Goal: Information Seeking & Learning: Learn about a topic

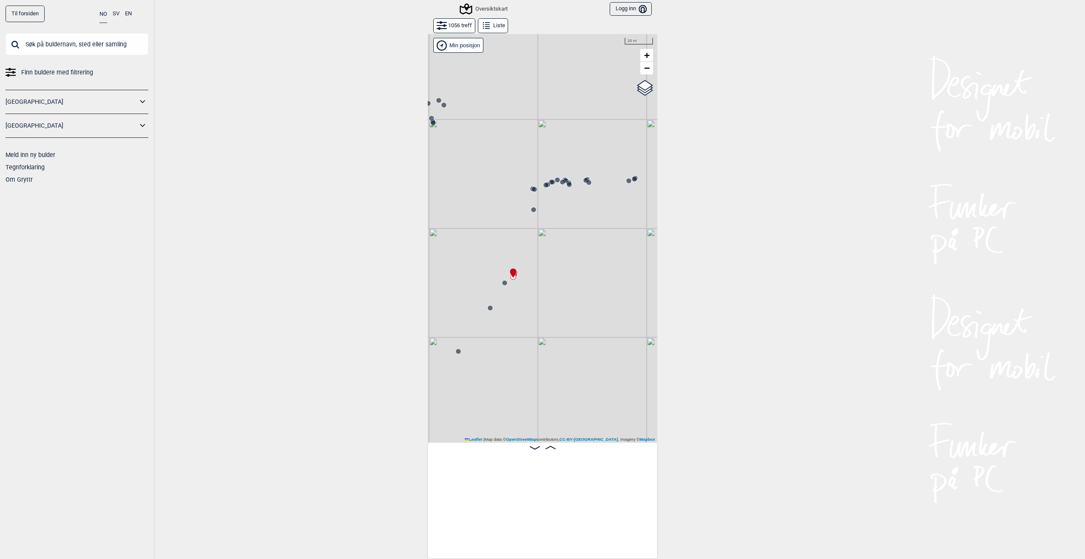
scroll to position [0, 58965]
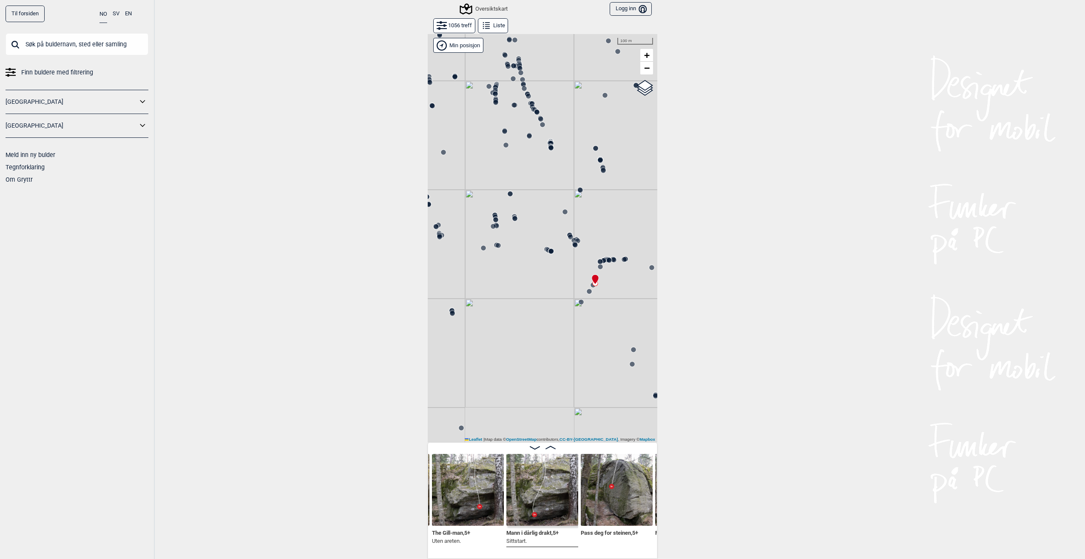
drag, startPoint x: 582, startPoint y: 336, endPoint x: 606, endPoint y: 318, distance: 30.0
click at [606, 318] on div "Gol [GEOGRAPHIC_DATA] Kolomoen [GEOGRAPHIC_DATA] [GEOGRAPHIC_DATA][PERSON_NAME]…" at bounding box center [543, 238] width 230 height 409
click at [551, 249] on circle at bounding box center [552, 251] width 6 height 6
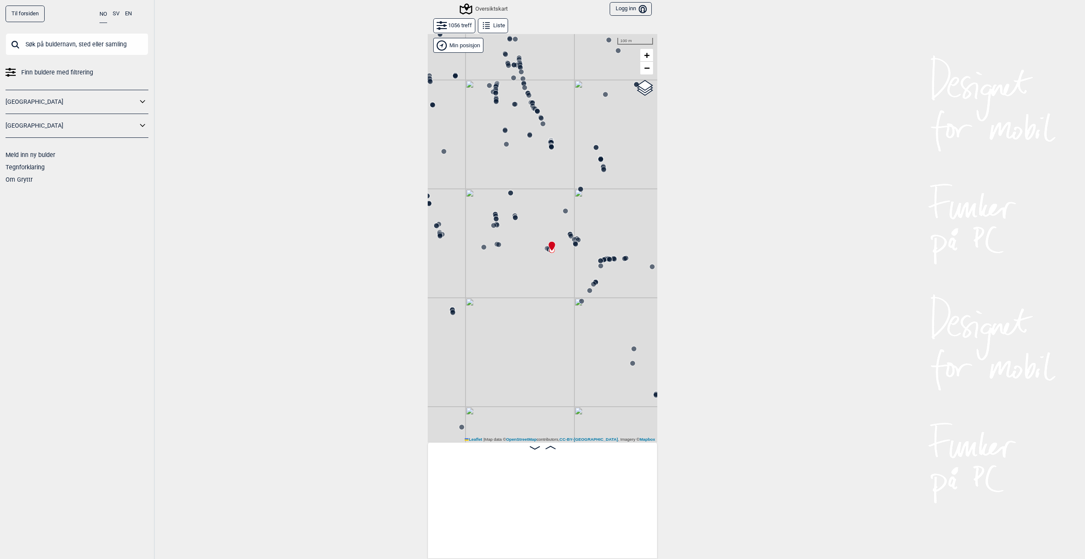
scroll to position [0, 57168]
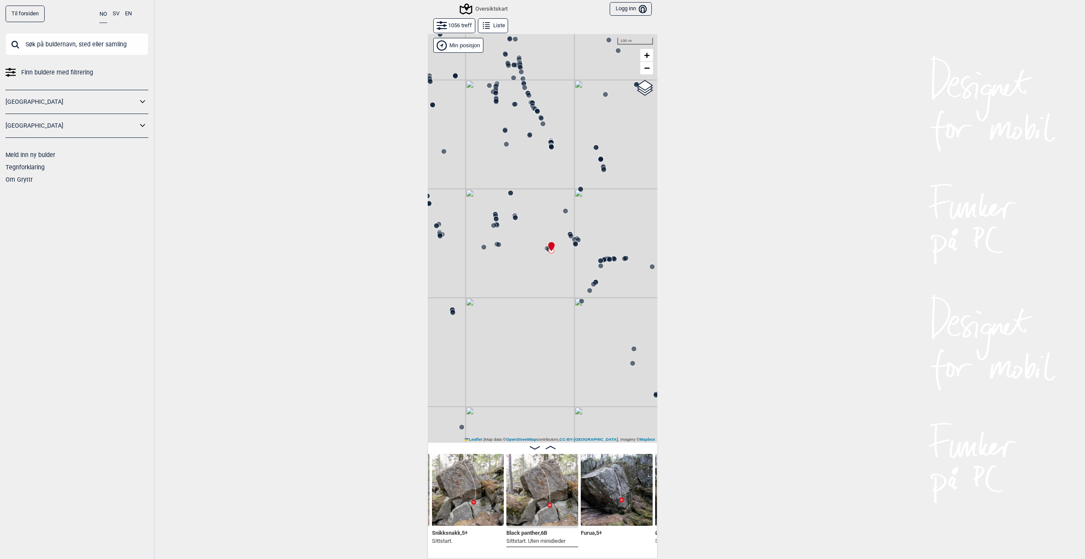
click at [61, 45] on input "text" at bounding box center [77, 44] width 143 height 22
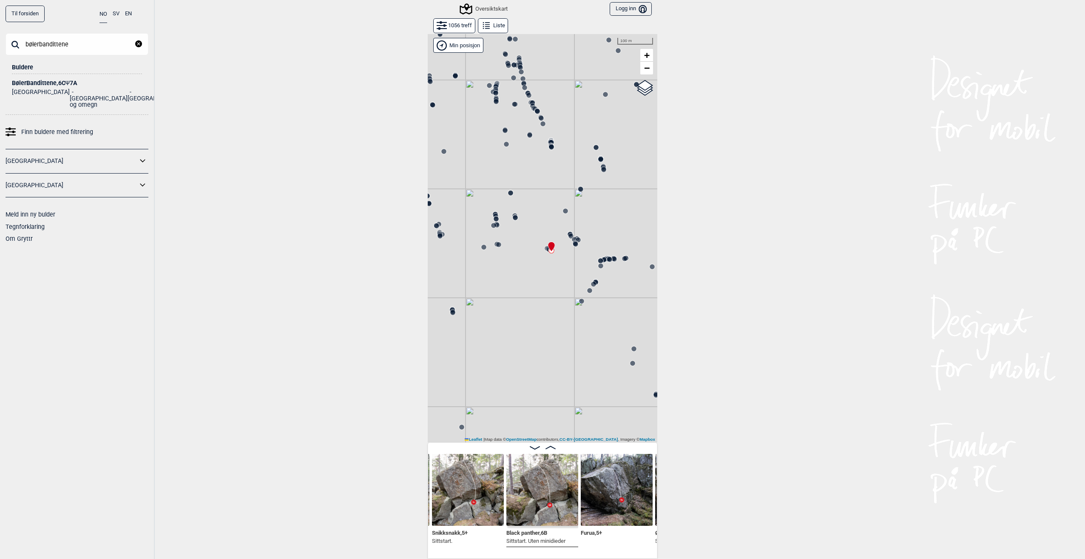
type input "bølerbandittene"
click at [33, 83] on div "BølerBandittene , 6C Ψ 7A" at bounding box center [77, 83] width 130 height 6
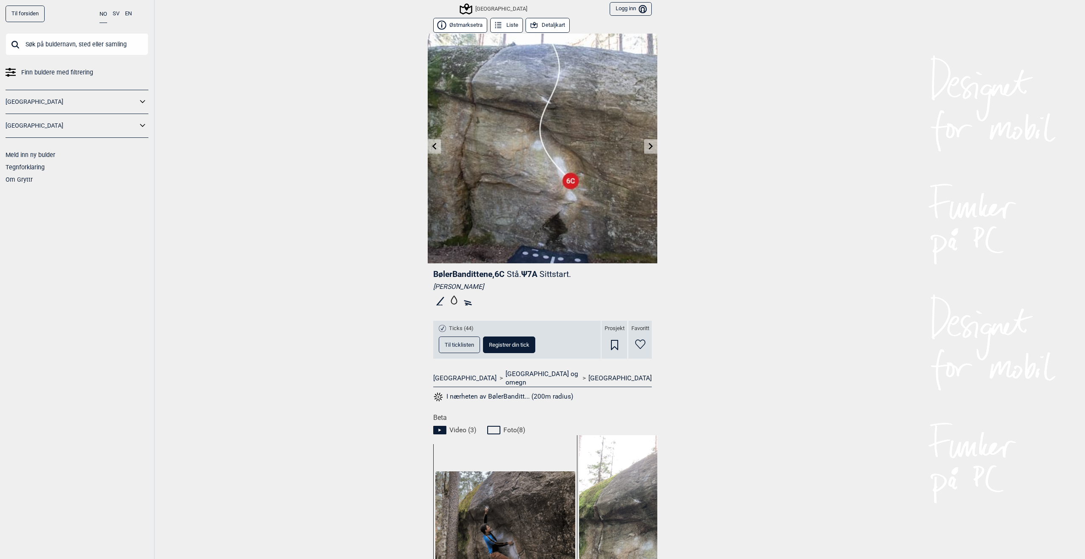
click at [547, 27] on button "Detaljkart" at bounding box center [548, 25] width 44 height 15
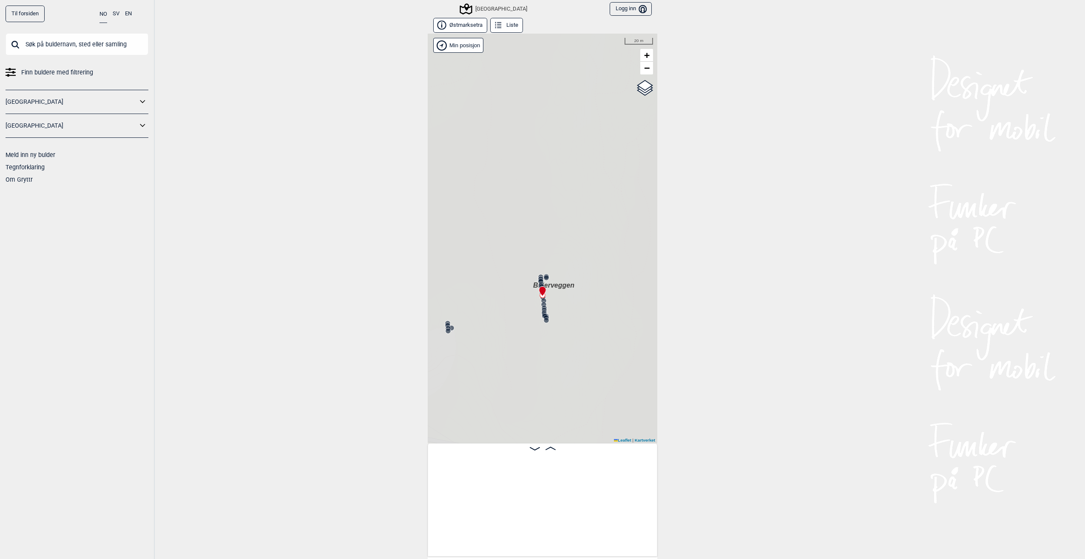
scroll to position [0, 14880]
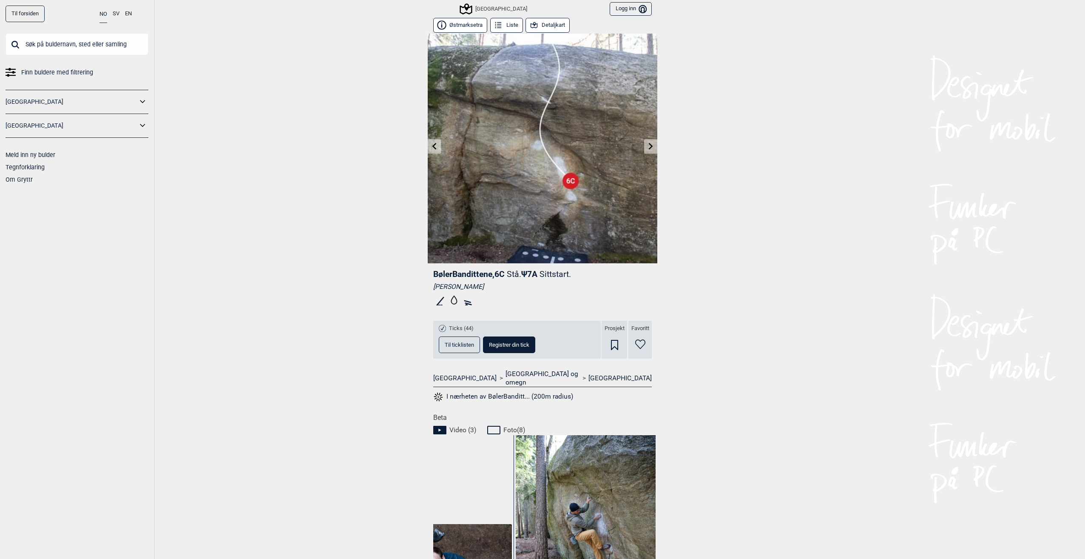
click at [433, 426] on icon at bounding box center [439, 430] width 13 height 9
click at [473, 422] on div "Video ( 3 ) Foto ( 8 )" at bounding box center [545, 428] width 224 height 13
click at [439, 426] on icon at bounding box center [439, 430] width 13 height 9
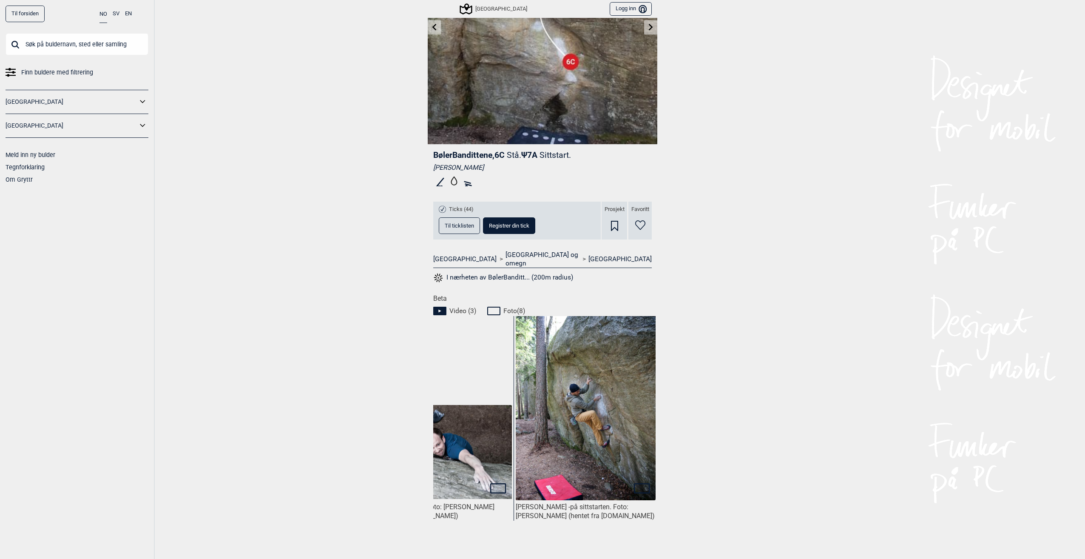
scroll to position [170, 0]
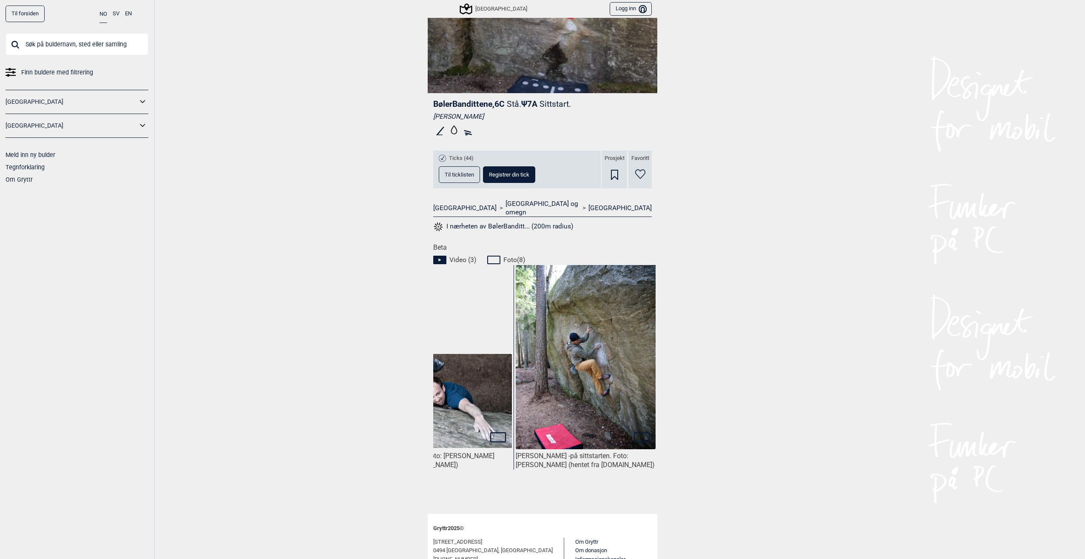
click at [490, 255] on icon at bounding box center [495, 260] width 16 height 10
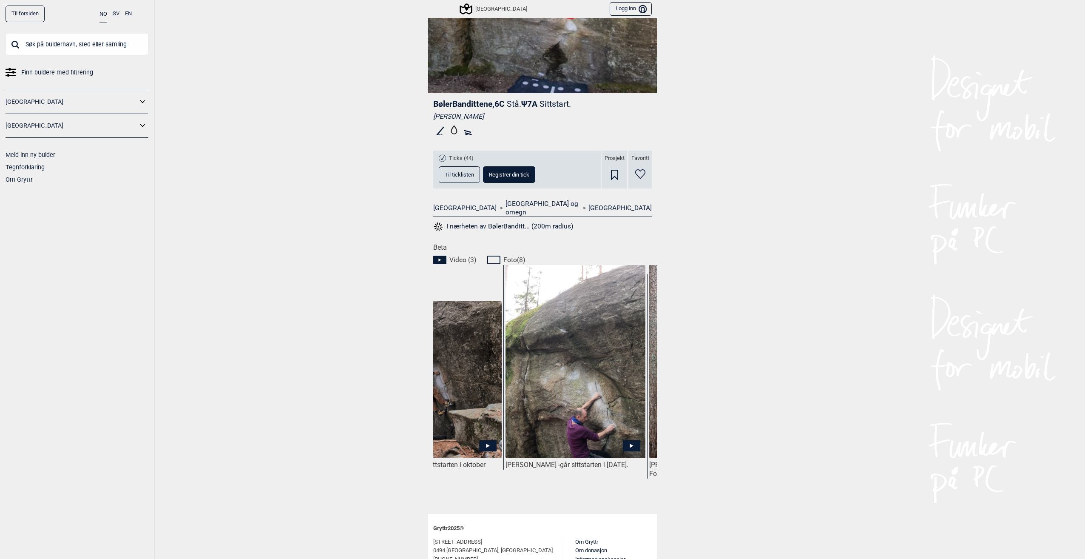
scroll to position [0, 0]
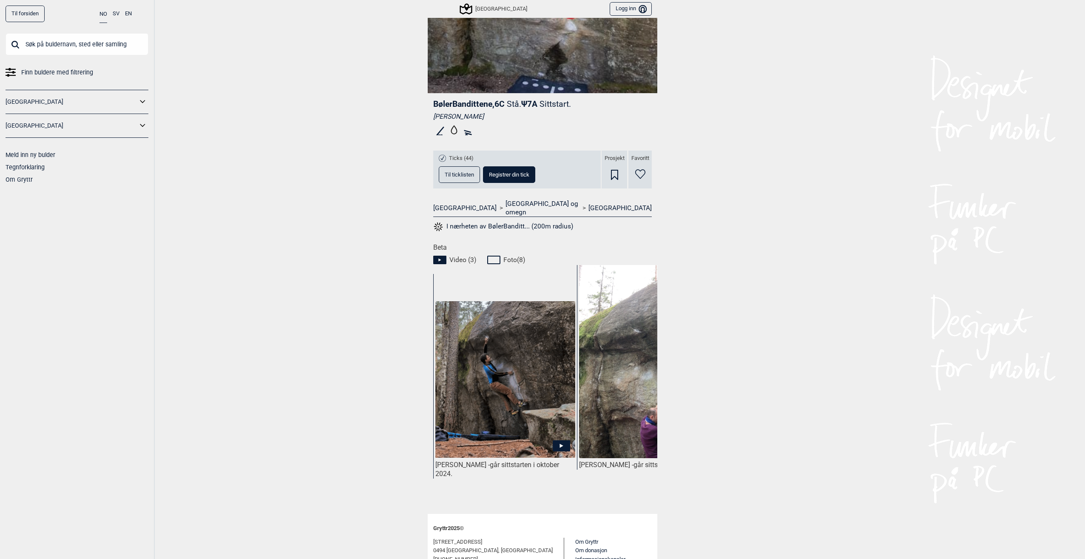
click at [435, 256] on icon at bounding box center [439, 260] width 13 height 9
click at [490, 255] on icon at bounding box center [495, 260] width 16 height 10
click at [511, 256] on span "Foto ( 8 )" at bounding box center [515, 260] width 22 height 9
click at [560, 440] on icon at bounding box center [561, 445] width 17 height 11
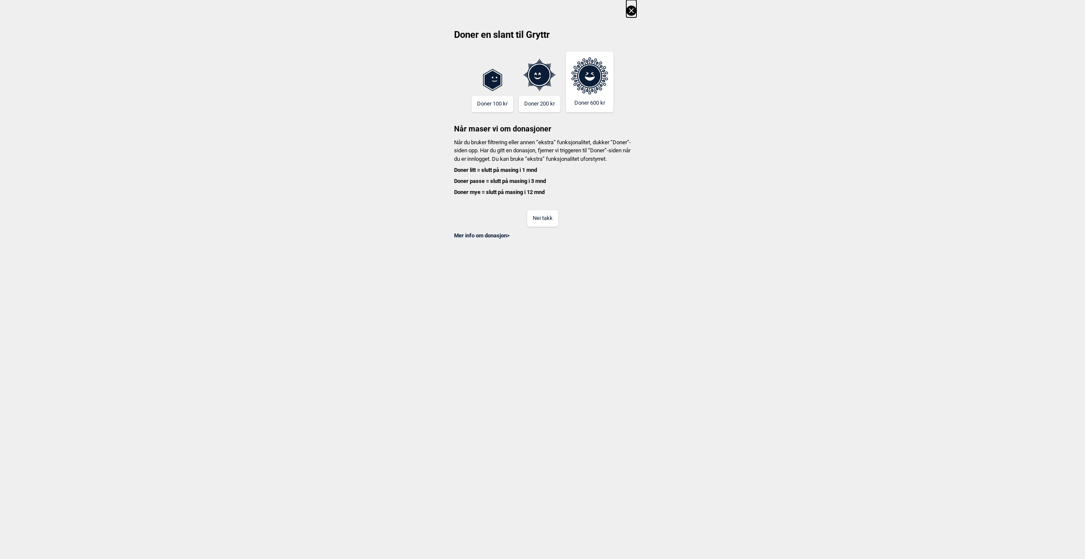
click at [532, 225] on button "Nei takk" at bounding box center [542, 218] width 31 height 17
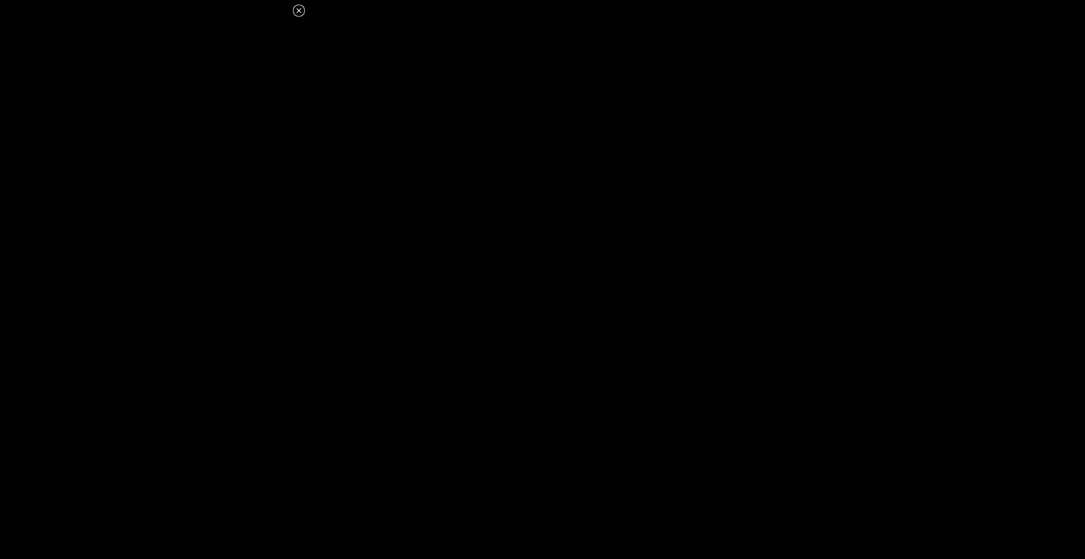
click at [301, 11] on icon at bounding box center [299, 11] width 10 height 10
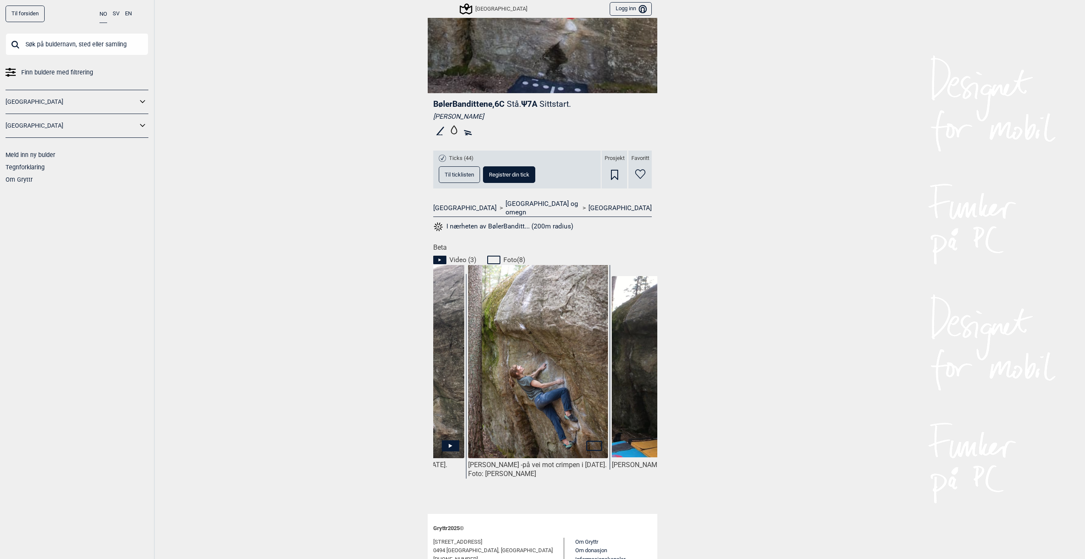
scroll to position [0, 255]
click at [591, 441] on icon at bounding box center [594, 446] width 16 height 10
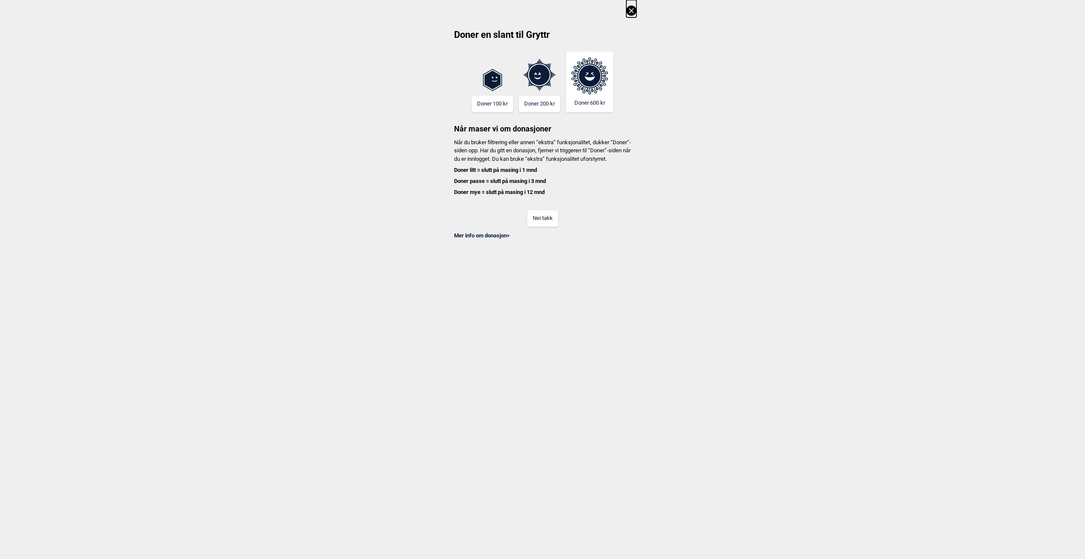
click at [534, 227] on button "Nei takk" at bounding box center [542, 218] width 31 height 17
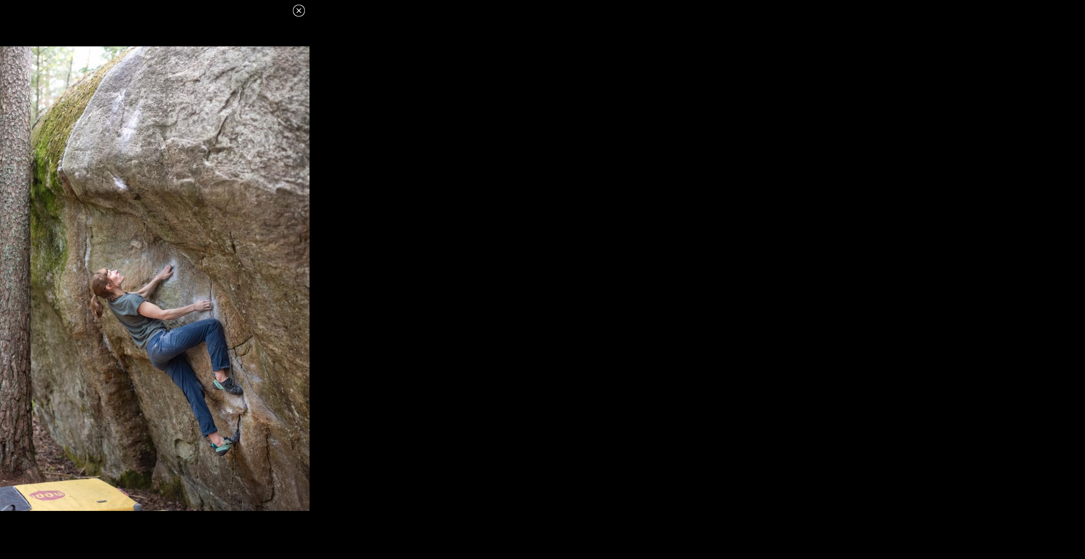
click at [198, 328] on img at bounding box center [155, 278] width 310 height 464
click at [393, 356] on dialog at bounding box center [542, 279] width 1085 height 559
click at [298, 9] on icon at bounding box center [298, 10] width 5 height 5
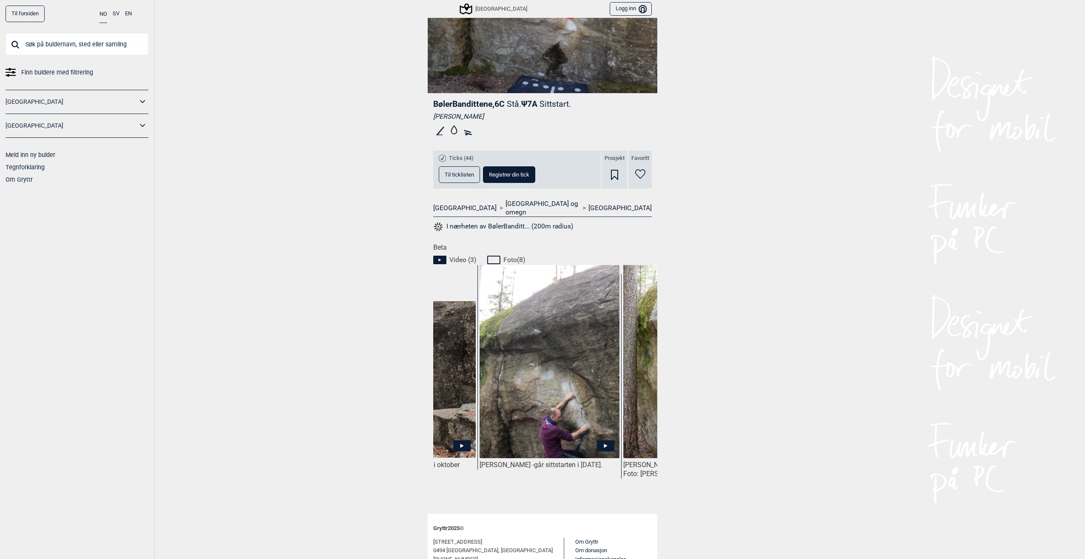
scroll to position [0, 178]
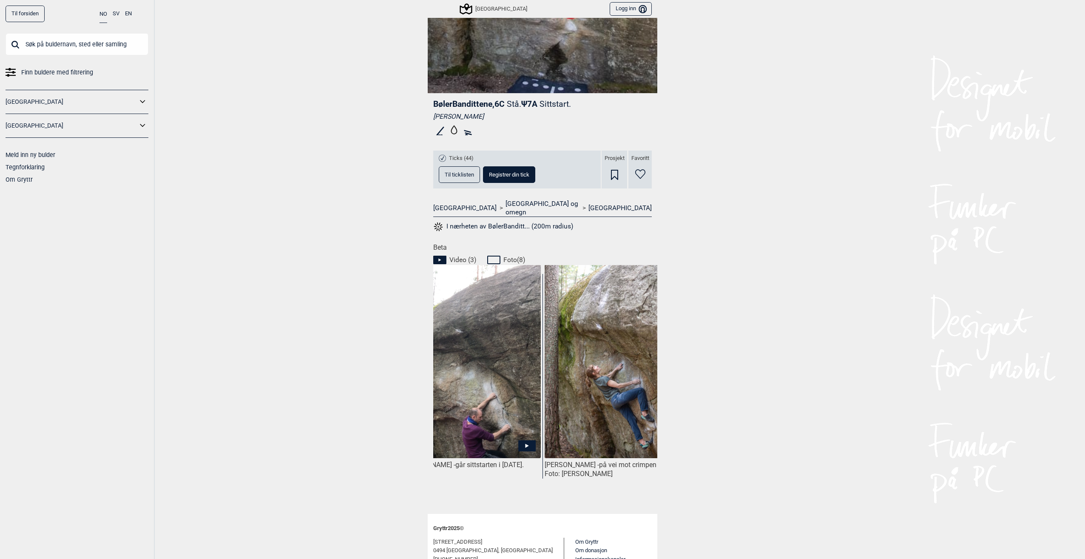
click at [526, 444] on icon at bounding box center [527, 446] width 3 height 4
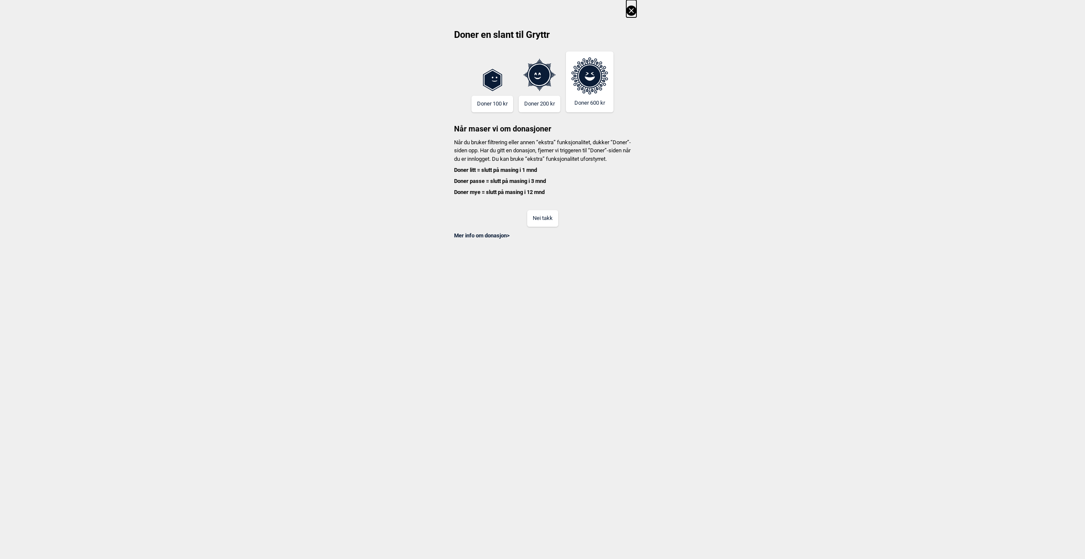
click at [550, 227] on button "Nei takk" at bounding box center [542, 218] width 31 height 17
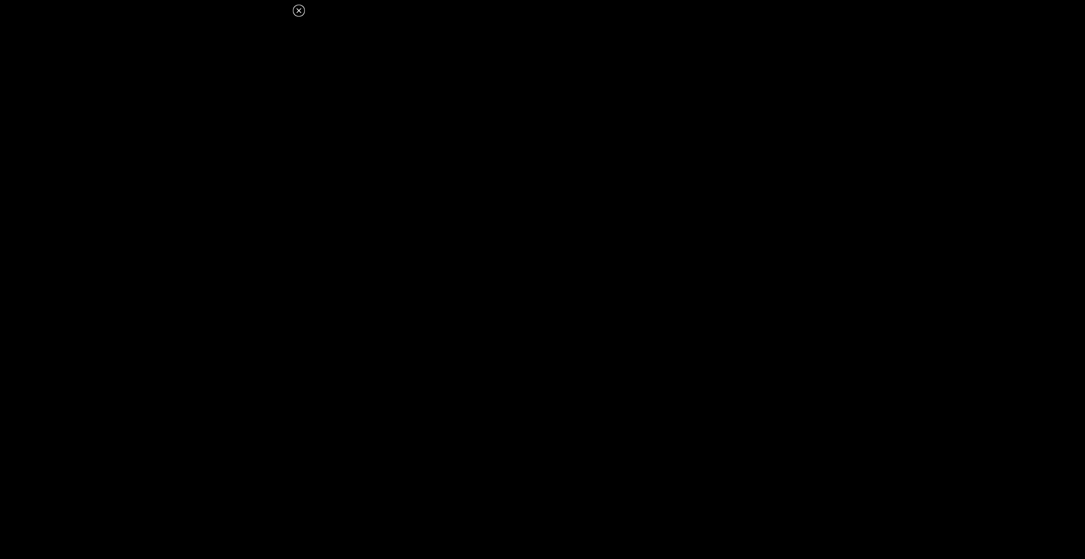
click at [300, 10] on icon at bounding box center [299, 11] width 10 height 10
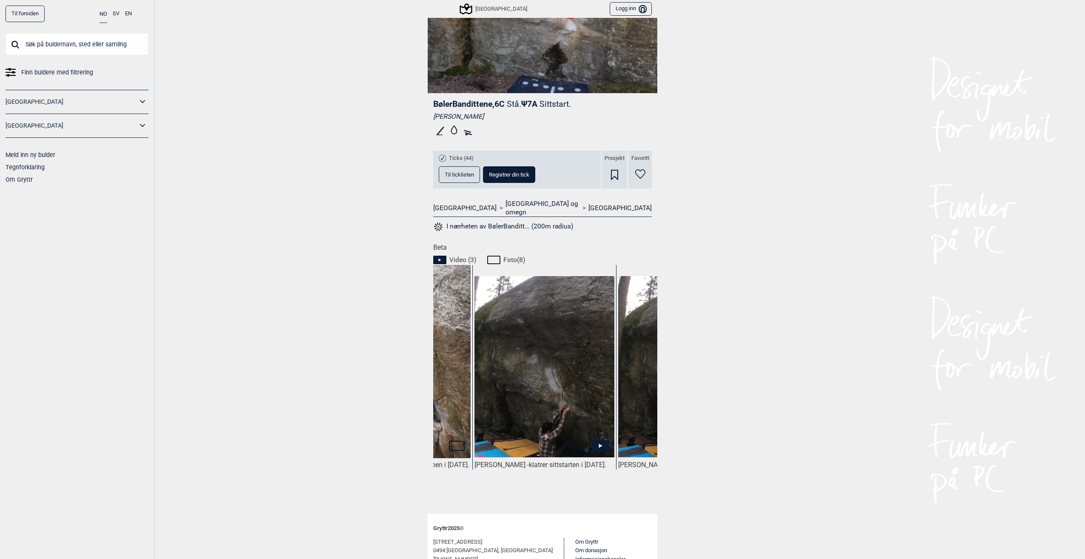
scroll to position [0, 448]
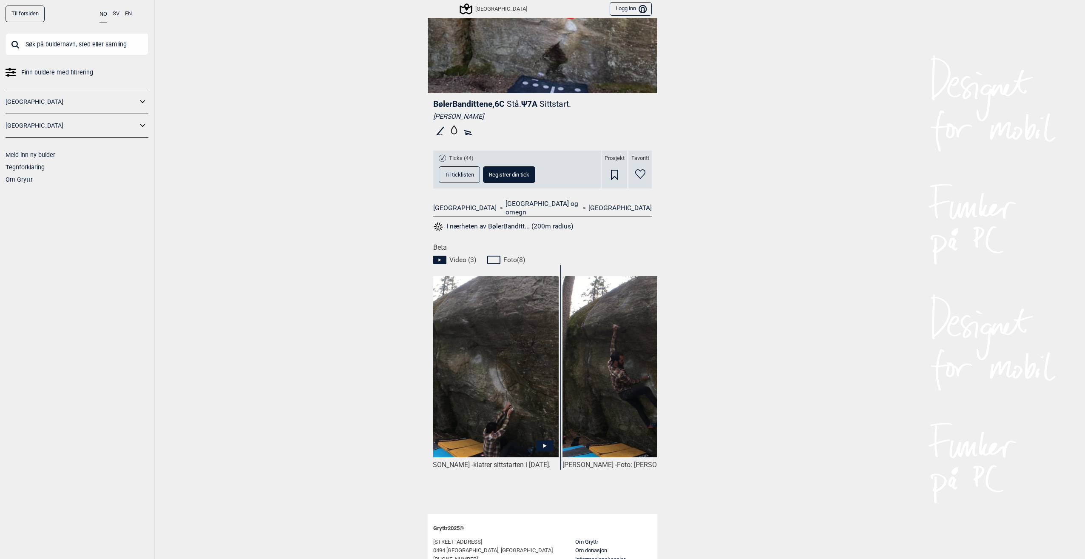
click at [502, 414] on img at bounding box center [489, 367] width 140 height 182
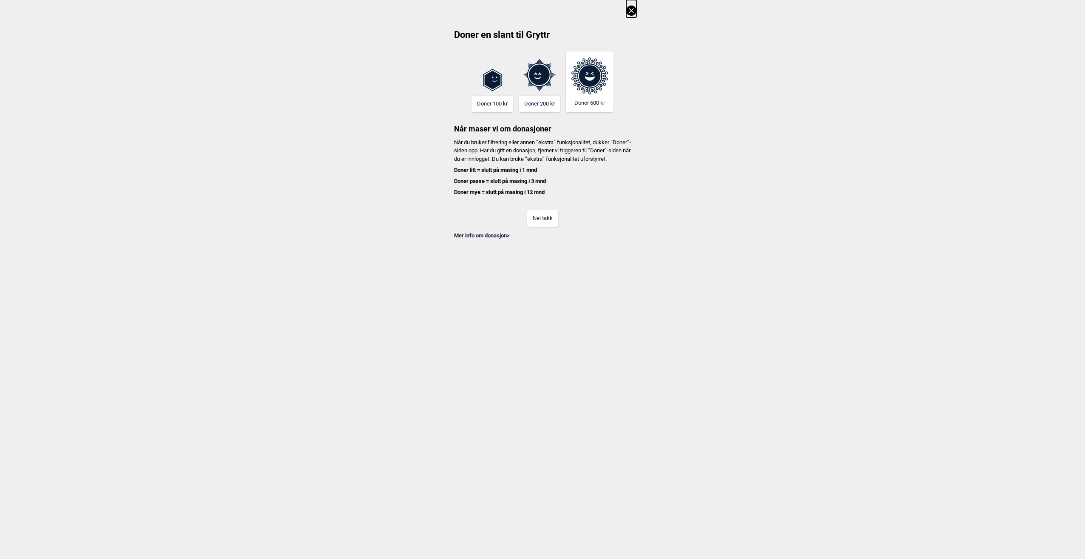
click at [544, 227] on button "Nei takk" at bounding box center [542, 218] width 31 height 17
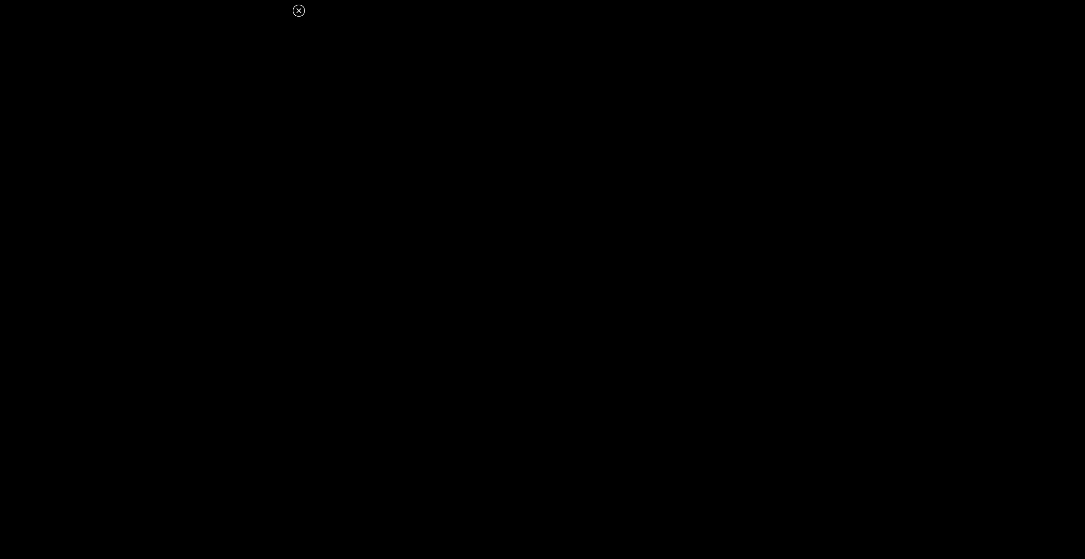
click at [296, 12] on icon at bounding box center [299, 11] width 10 height 10
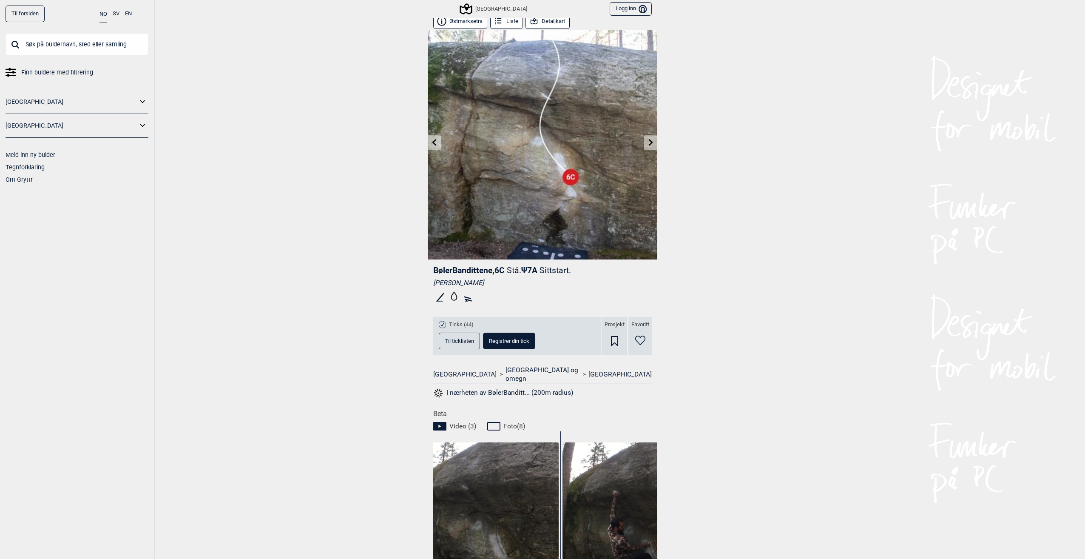
scroll to position [0, 0]
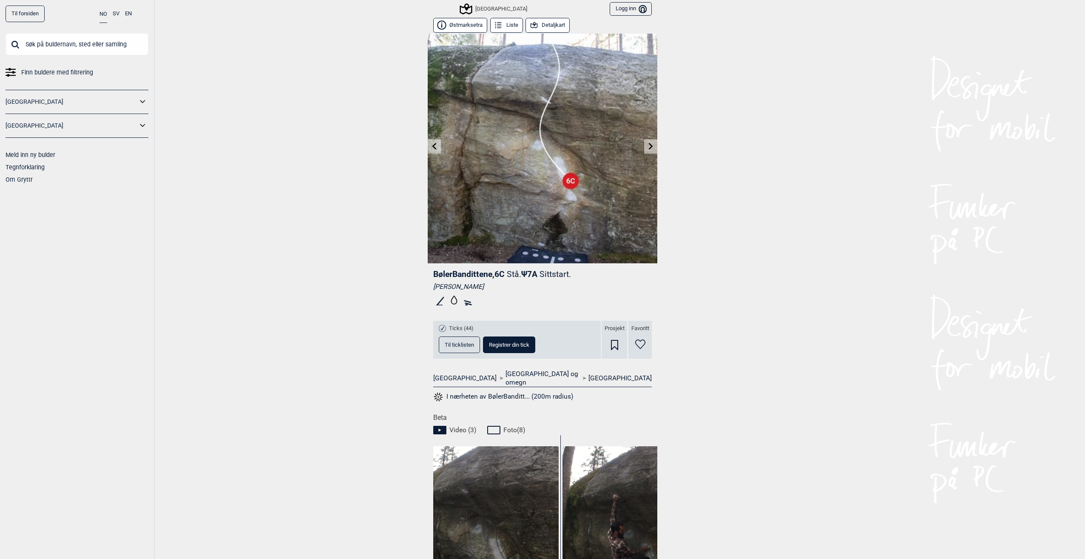
click at [486, 391] on button "I nærheten av BølerBanditt... (200m radius)" at bounding box center [503, 396] width 140 height 11
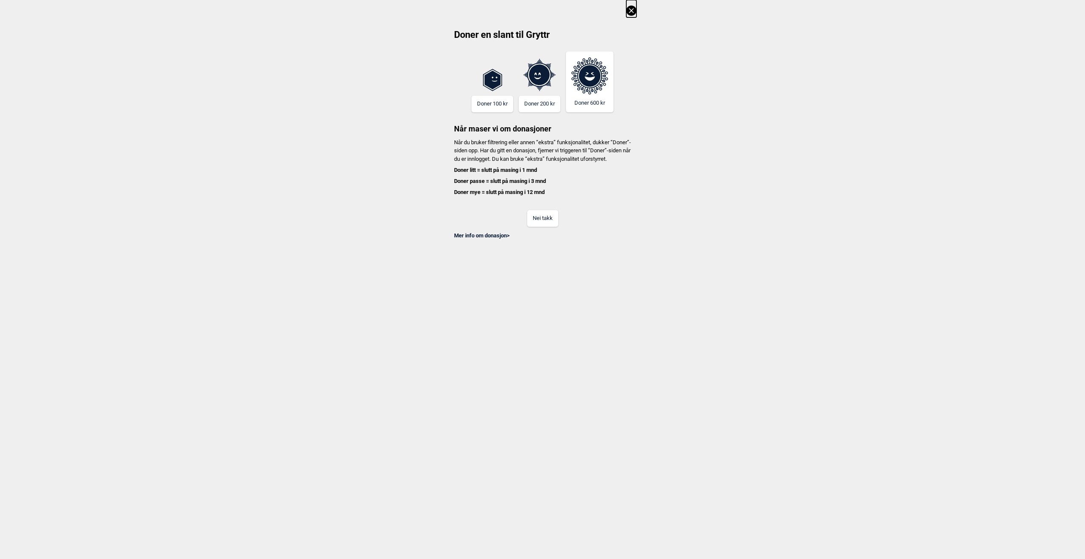
scroll to position [0, 1366]
click at [632, 15] on icon at bounding box center [632, 11] width 10 height 10
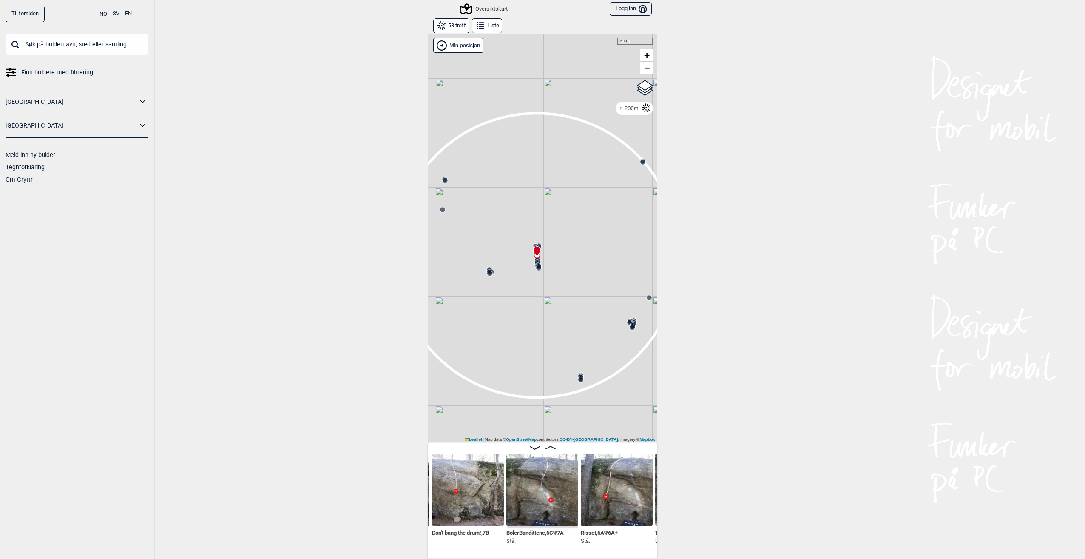
drag, startPoint x: 523, startPoint y: 351, endPoint x: 526, endPoint y: 313, distance: 38.9
click at [526, 313] on div "Gol [GEOGRAPHIC_DATA] Kolomoen [GEOGRAPHIC_DATA] [GEOGRAPHIC_DATA][PERSON_NAME]…" at bounding box center [543, 238] width 230 height 409
drag, startPoint x: 522, startPoint y: 313, endPoint x: 581, endPoint y: 308, distance: 59.4
click at [581, 308] on div "Gol [GEOGRAPHIC_DATA] Kolomoen [GEOGRAPHIC_DATA] [GEOGRAPHIC_DATA][PERSON_NAME]…" at bounding box center [543, 238] width 230 height 409
drag, startPoint x: 581, startPoint y: 308, endPoint x: 510, endPoint y: 300, distance: 70.6
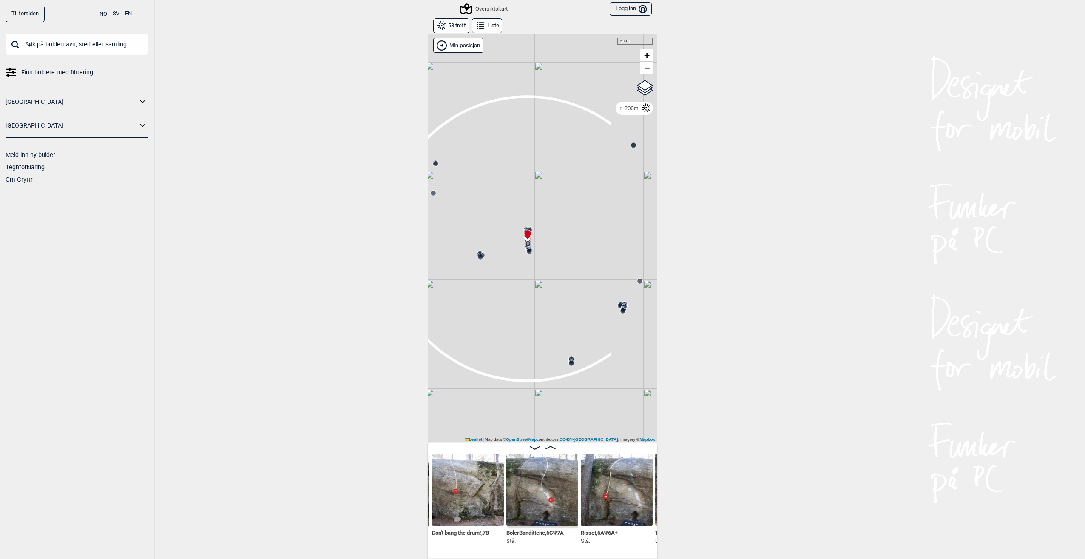
click at [510, 300] on div "Gol [GEOGRAPHIC_DATA] Kolomoen [GEOGRAPHIC_DATA] [GEOGRAPHIC_DATA][PERSON_NAME]…" at bounding box center [543, 238] width 230 height 409
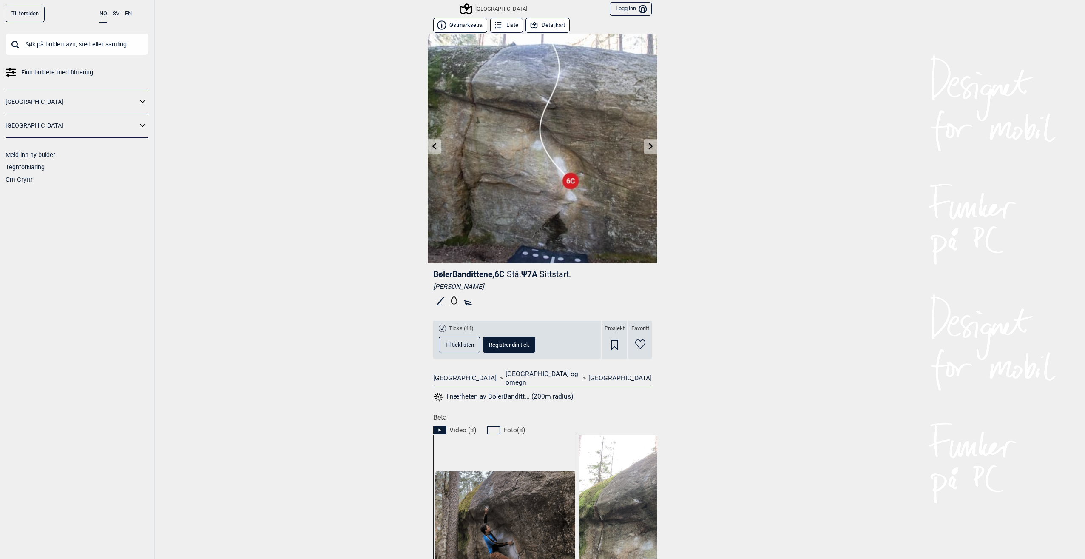
scroll to position [213, 0]
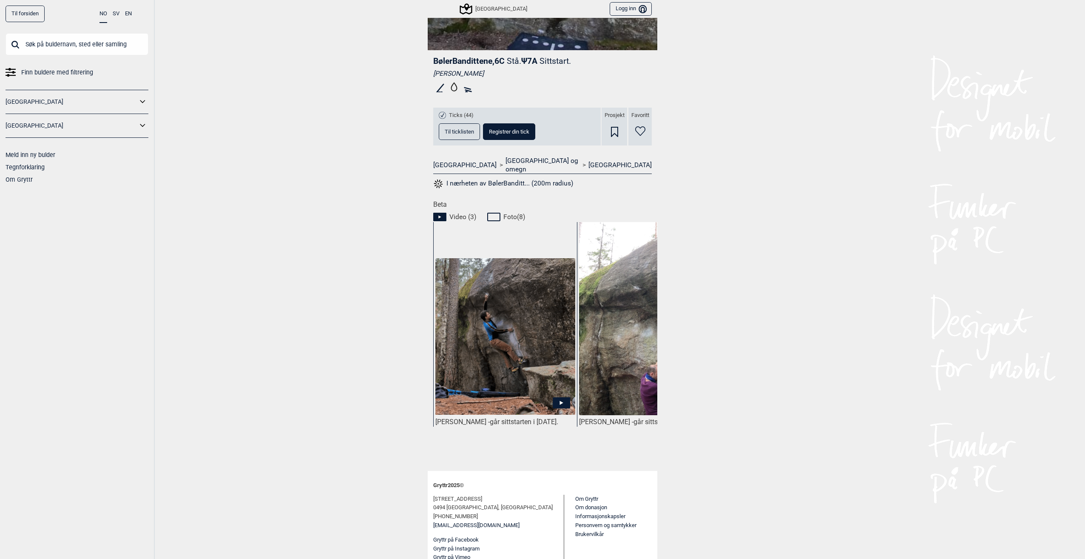
click at [708, 399] on div "Til forsiden NO SV EN Finn buldere med filtrering [GEOGRAPHIC_DATA] [GEOGRAPHIC…" at bounding box center [542, 279] width 1085 height 559
